Goal: Check status: Check status

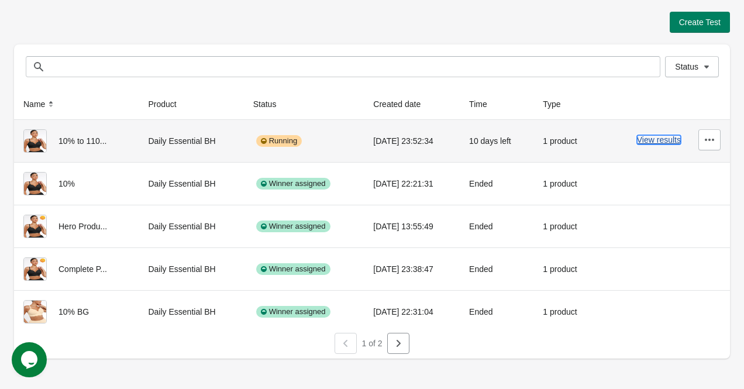
click at [654, 137] on button "View results" at bounding box center [659, 139] width 44 height 9
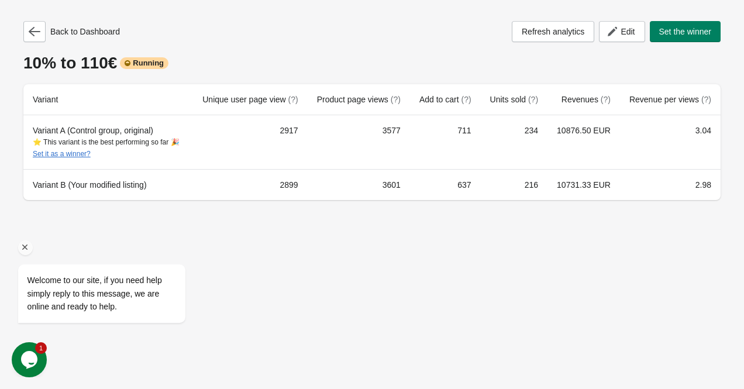
click at [25, 248] on icon "Chat attention grabber" at bounding box center [25, 247] width 11 height 11
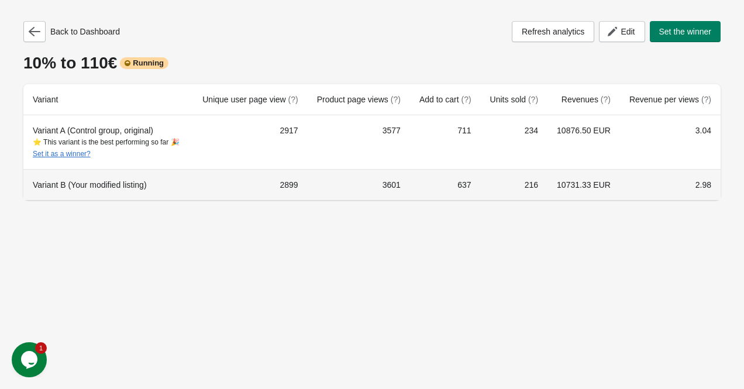
click at [461, 184] on td "637" at bounding box center [445, 184] width 71 height 31
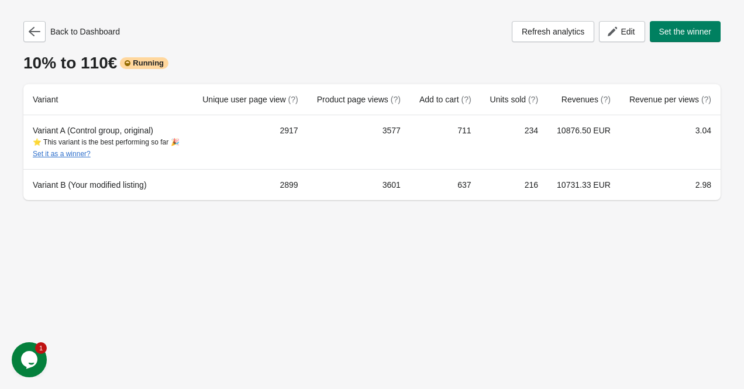
click at [454, 239] on div "Back to Dashboard Refresh analytics Edit Set the winner 10% to 110€ Running Var…" at bounding box center [372, 194] width 744 height 389
click at [32, 29] on icon "button" at bounding box center [35, 31] width 12 height 9
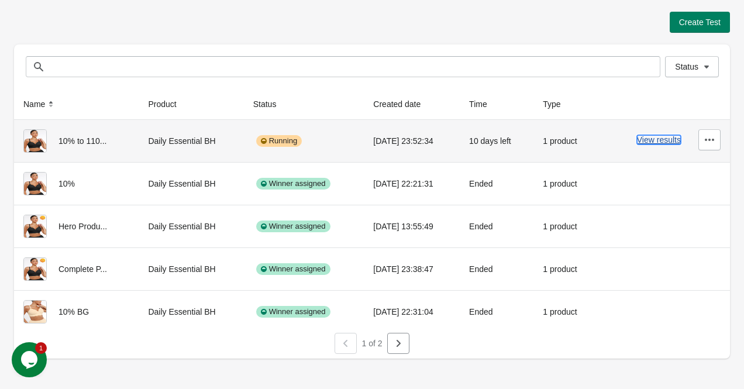
click at [655, 143] on button "View results" at bounding box center [659, 139] width 44 height 9
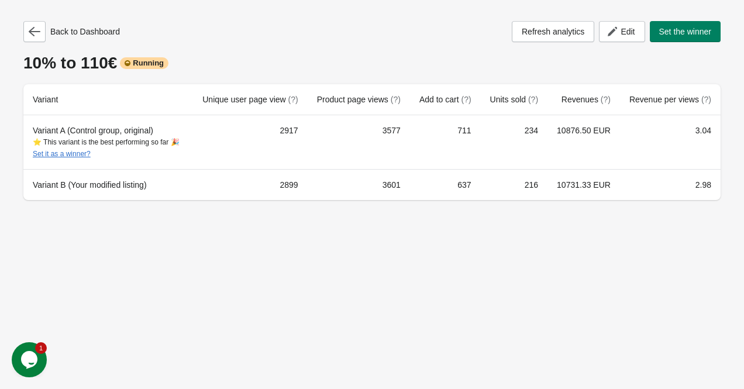
click at [47, 32] on div "Back to Dashboard" at bounding box center [71, 31] width 96 height 21
click at [38, 32] on icon "button" at bounding box center [35, 32] width 12 height 12
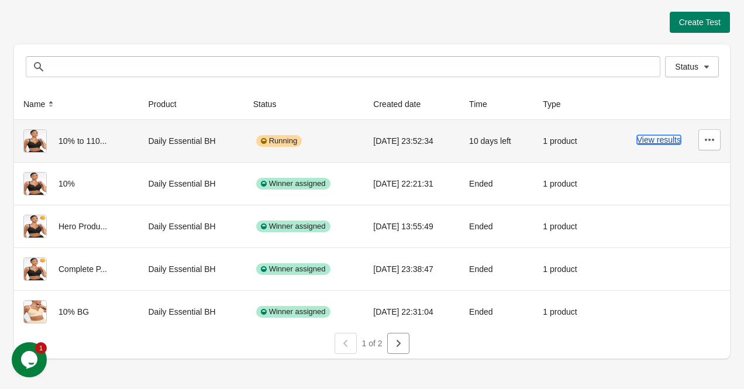
click at [657, 141] on button "View results" at bounding box center [659, 139] width 44 height 9
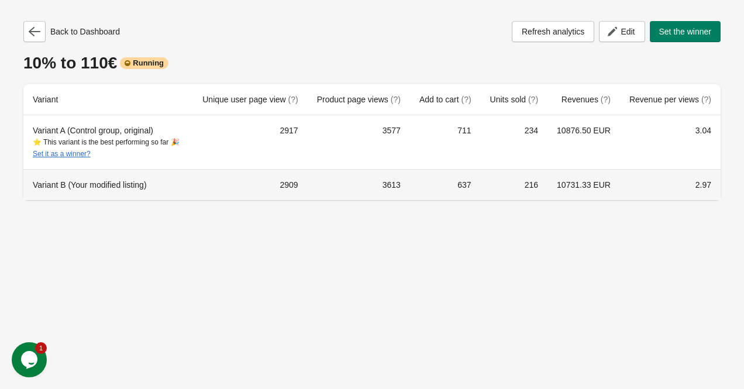
click at [703, 181] on td "2.97" at bounding box center [670, 184] width 101 height 31
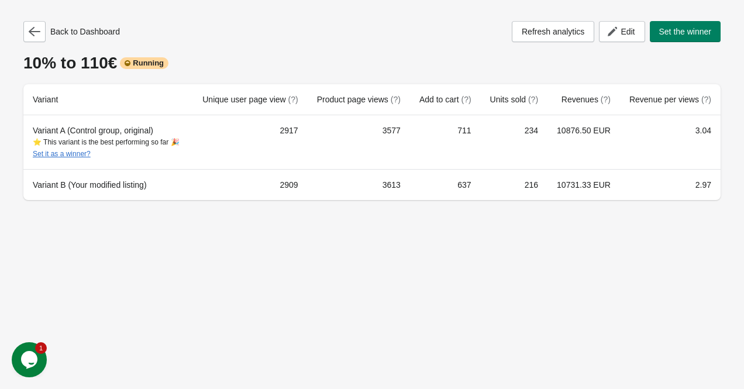
click at [669, 255] on div "Back to Dashboard Refresh analytics Edit Set the winner 10% to 110€ Running Var…" at bounding box center [372, 194] width 744 height 389
